Goal: Check status: Check status

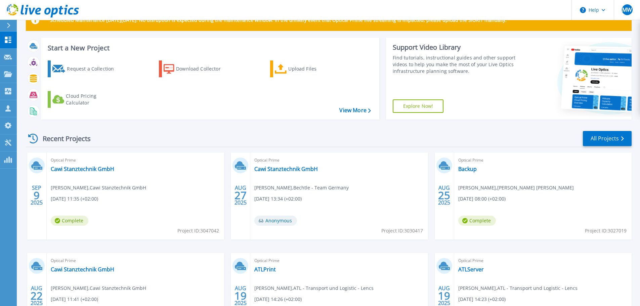
scroll to position [34, 0]
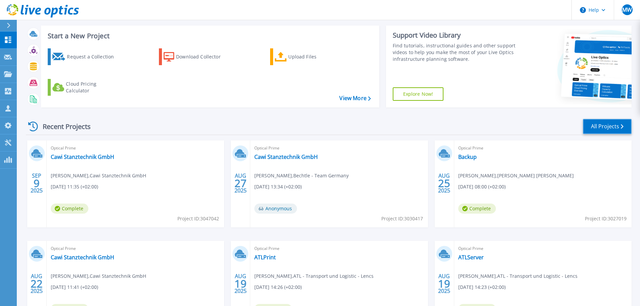
click at [603, 127] on link "All Projects" at bounding box center [607, 126] width 49 height 15
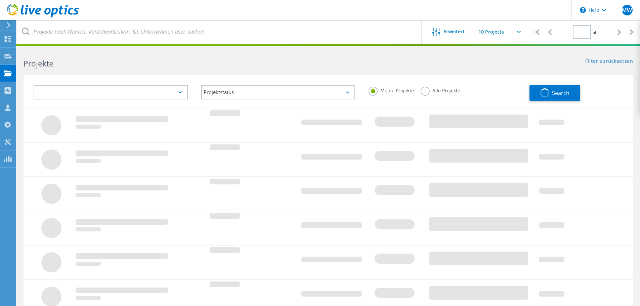
type input "2"
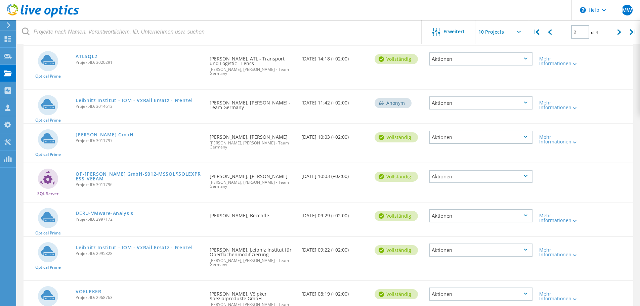
scroll to position [168, 0]
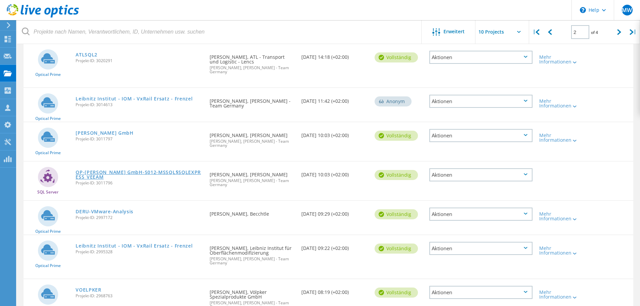
click at [132, 170] on link "OP-[PERSON_NAME] GmbH-S012-MSSQL$SQLEXPRESS_VEEAM" at bounding box center [139, 174] width 127 height 9
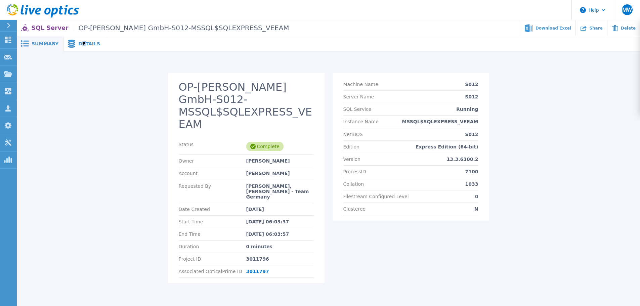
click at [80, 47] on div "Details" at bounding box center [84, 43] width 42 height 15
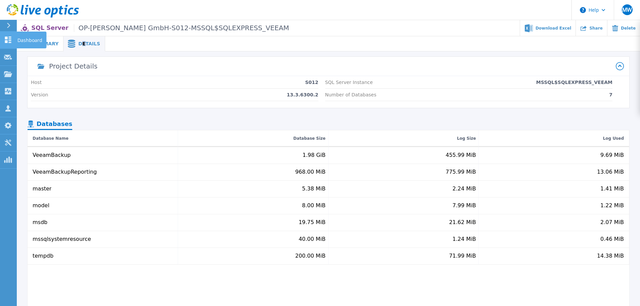
click at [6, 41] on icon at bounding box center [8, 40] width 6 height 6
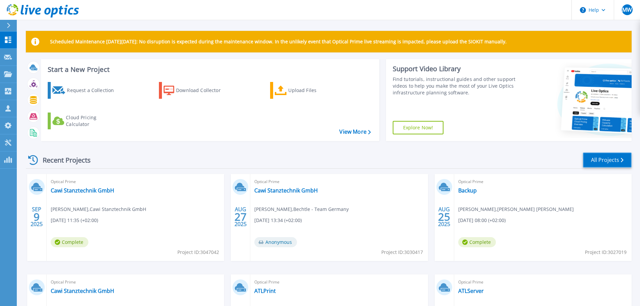
click at [601, 159] on link "All Projects" at bounding box center [607, 159] width 49 height 15
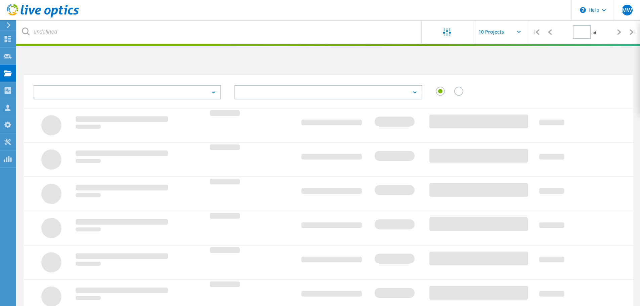
type input "2"
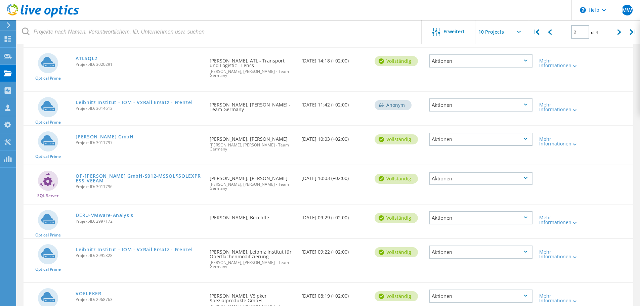
scroll to position [202, 0]
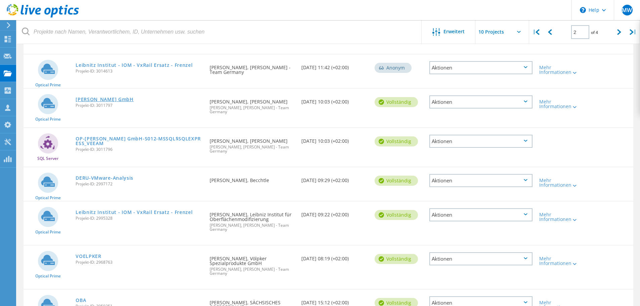
click at [96, 97] on link "[PERSON_NAME] GmbH" at bounding box center [105, 99] width 58 height 5
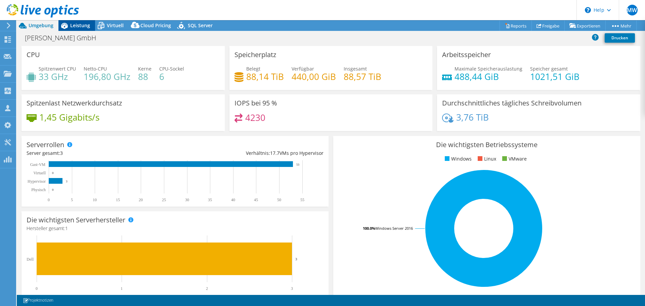
click at [84, 25] on span "Leistung" at bounding box center [80, 25] width 20 height 6
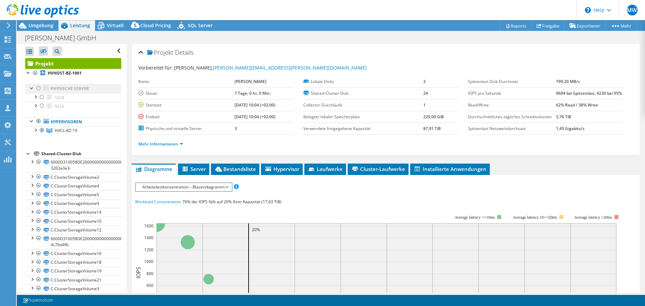
click at [39, 88] on div at bounding box center [38, 88] width 7 height 8
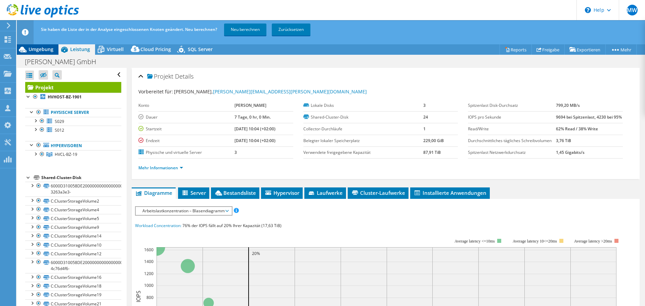
click at [40, 48] on span "Umgebung" at bounding box center [41, 49] width 25 height 6
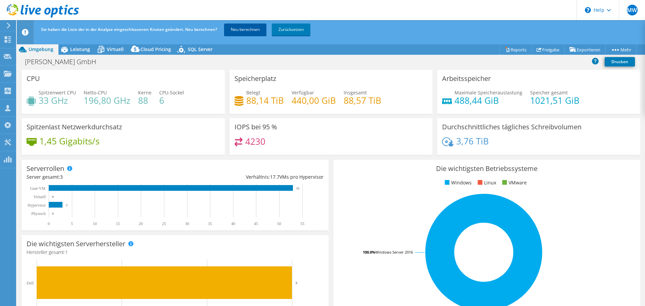
click at [243, 26] on link "Neu berechnen" at bounding box center [245, 30] width 42 height 12
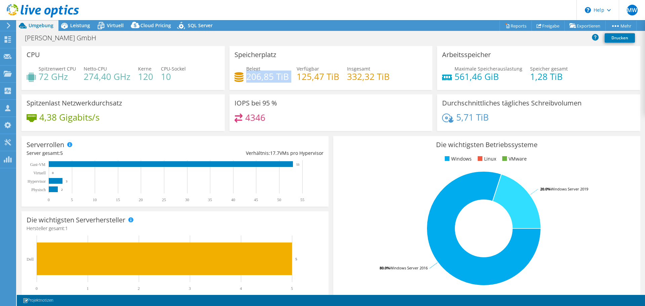
drag, startPoint x: 246, startPoint y: 75, endPoint x: 291, endPoint y: 77, distance: 45.0
click at [291, 77] on div "Belegt 206,85 TiB Verfügbar 125,47 TiB Insgesamt 332,32 TiB" at bounding box center [330, 76] width 193 height 22
click at [75, 23] on span "Leistung" at bounding box center [80, 25] width 20 height 6
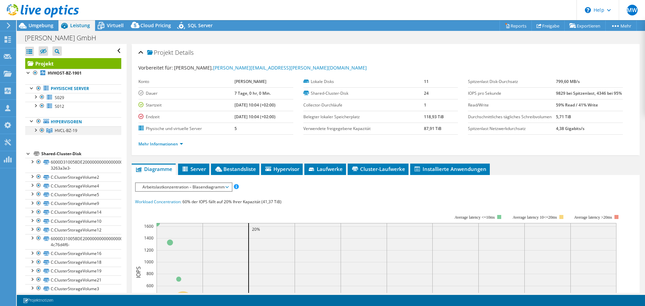
click at [35, 129] on div at bounding box center [35, 129] width 7 height 7
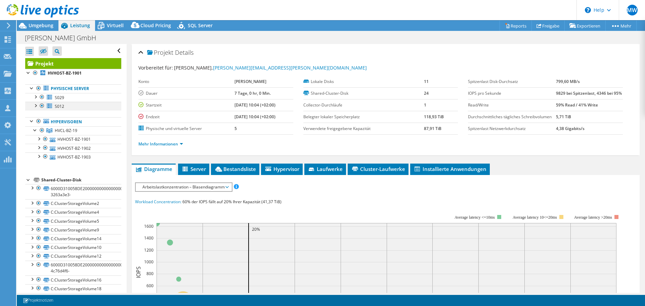
click at [36, 105] on div at bounding box center [35, 105] width 7 height 7
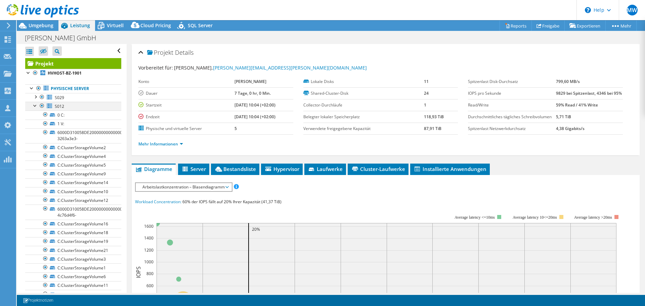
click at [32, 106] on div at bounding box center [35, 105] width 7 height 7
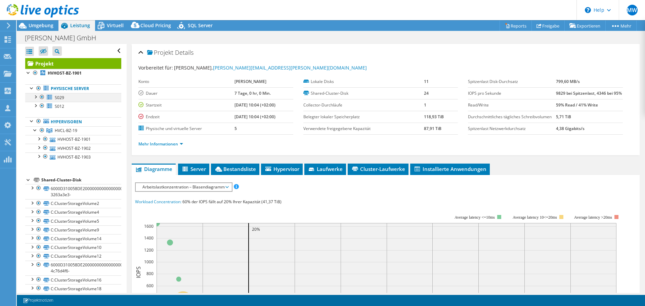
click at [35, 97] on div at bounding box center [35, 96] width 7 height 7
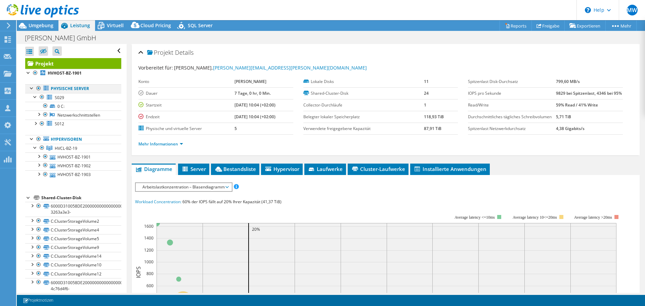
click at [38, 87] on div at bounding box center [38, 88] width 7 height 8
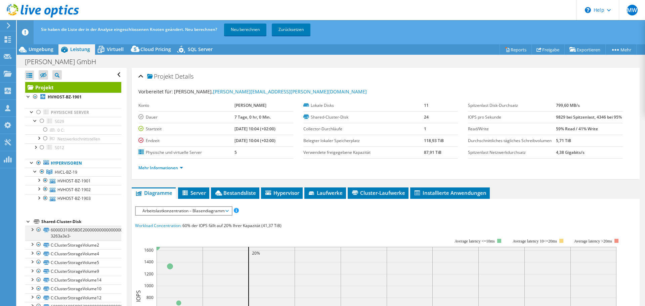
click at [39, 230] on div at bounding box center [38, 230] width 7 height 8
click at [38, 229] on div at bounding box center [38, 230] width 7 height 8
click at [32, 229] on div at bounding box center [32, 229] width 7 height 7
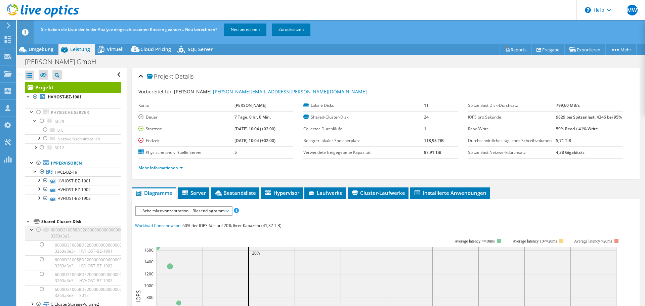
click at [32, 229] on div at bounding box center [32, 229] width 7 height 7
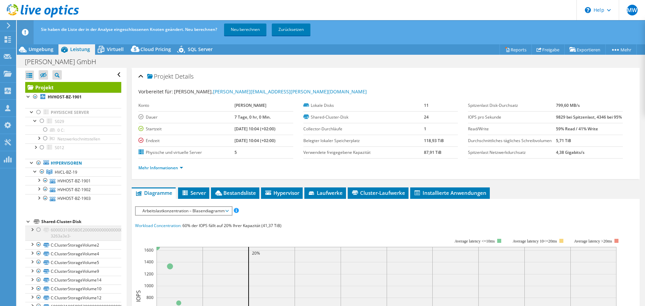
click at [32, 229] on div at bounding box center [32, 229] width 7 height 7
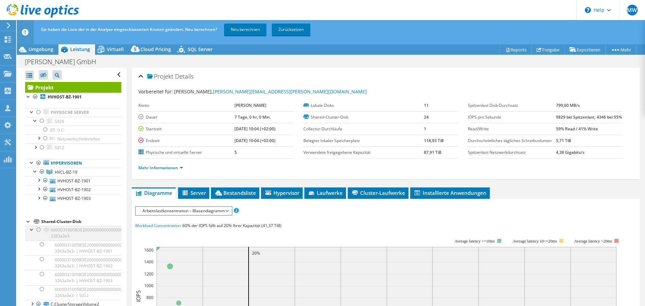
click at [32, 229] on div at bounding box center [32, 229] width 7 height 7
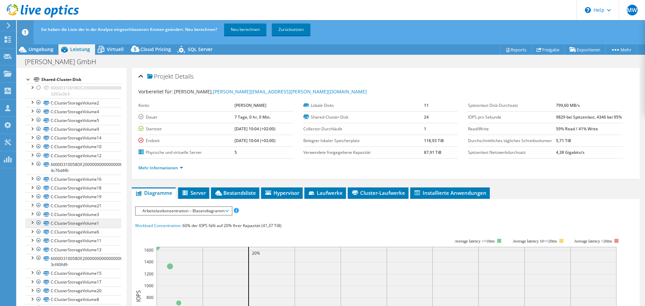
scroll to position [146, 0]
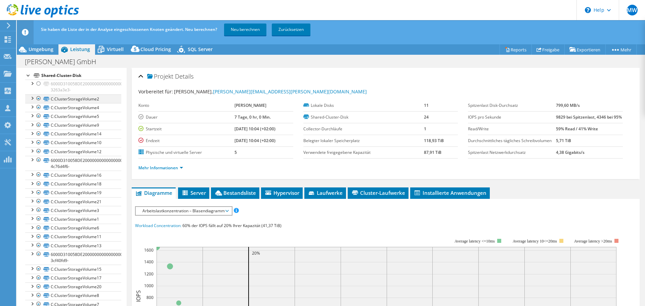
click at [38, 99] on div at bounding box center [38, 98] width 7 height 8
click at [38, 98] on div at bounding box center [38, 98] width 7 height 8
click at [38, 106] on div at bounding box center [38, 107] width 7 height 8
click at [39, 115] on div at bounding box center [38, 116] width 7 height 8
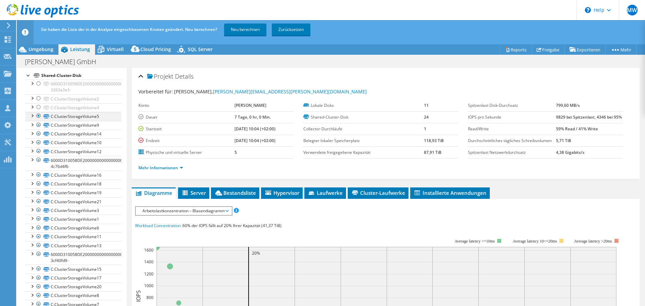
click at [39, 115] on div at bounding box center [38, 116] width 7 height 8
click at [39, 125] on div at bounding box center [38, 125] width 7 height 8
click at [40, 132] on div at bounding box center [38, 134] width 7 height 8
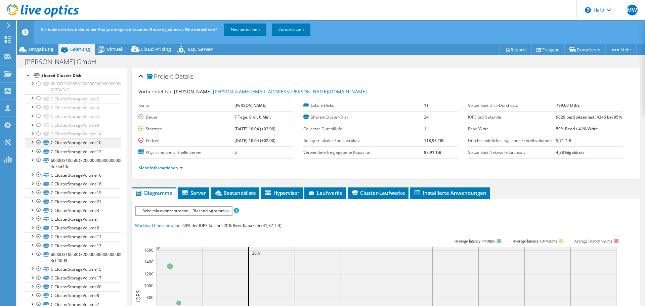
click at [38, 142] on div at bounding box center [38, 142] width 7 height 8
click at [39, 148] on div at bounding box center [38, 151] width 7 height 8
click at [39, 150] on div at bounding box center [38, 151] width 7 height 8
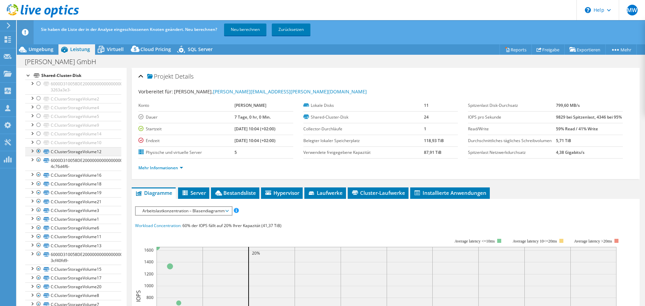
click at [39, 150] on div at bounding box center [38, 151] width 7 height 8
click at [38, 149] on div at bounding box center [38, 151] width 7 height 8
click at [38, 158] on div at bounding box center [38, 160] width 7 height 8
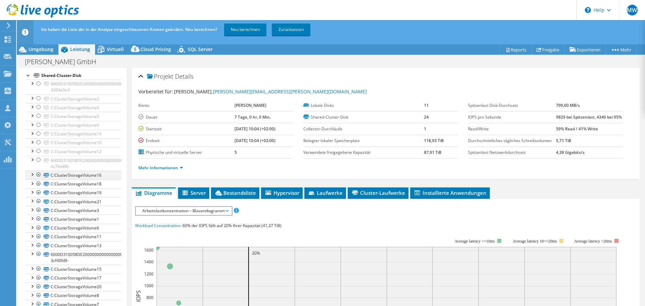
click at [39, 174] on div at bounding box center [38, 175] width 7 height 8
click at [39, 181] on div at bounding box center [38, 184] width 7 height 8
click at [39, 182] on div at bounding box center [38, 184] width 7 height 8
click at [245, 30] on link "Neu berechnen" at bounding box center [245, 30] width 42 height 12
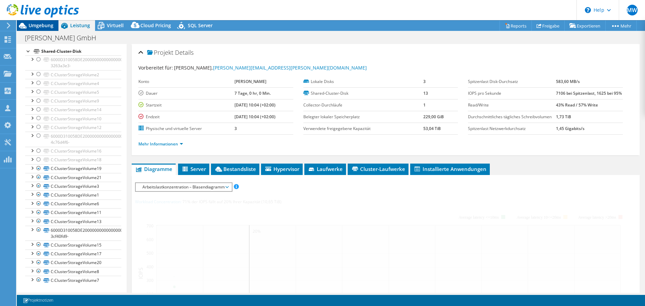
scroll to position [102, 0]
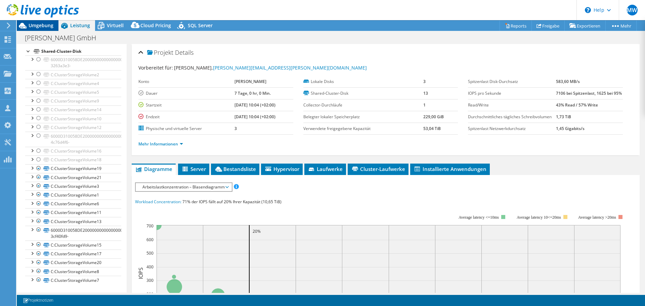
click at [39, 26] on span "Umgebung" at bounding box center [41, 25] width 25 height 6
